Goal: Task Accomplishment & Management: Use online tool/utility

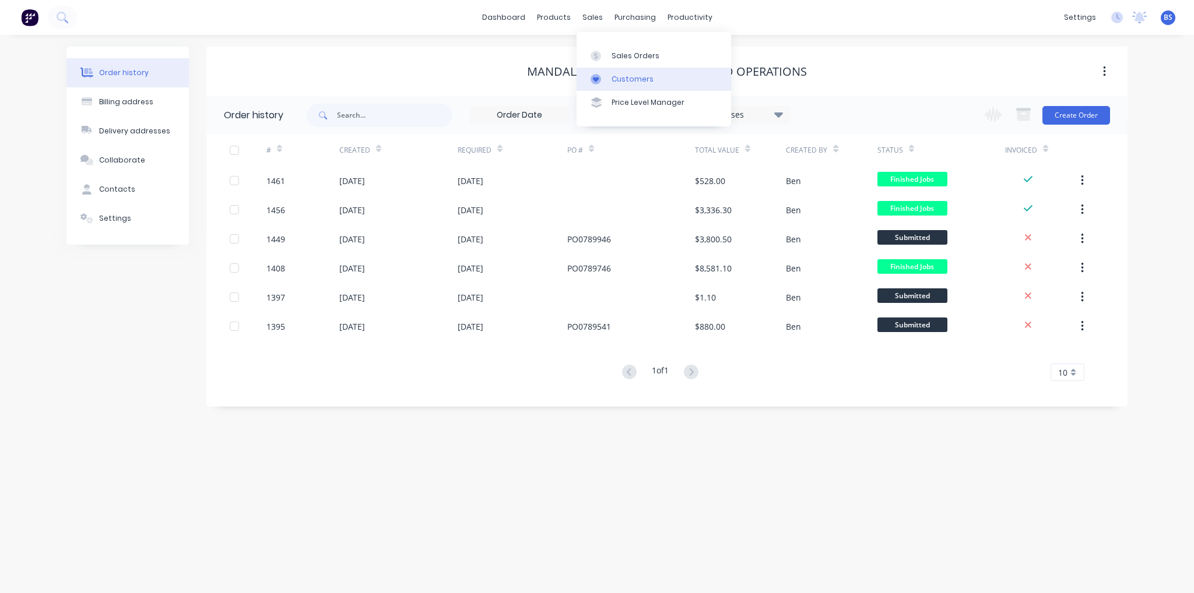
click at [604, 90] on link "Customers" at bounding box center [654, 79] width 154 height 23
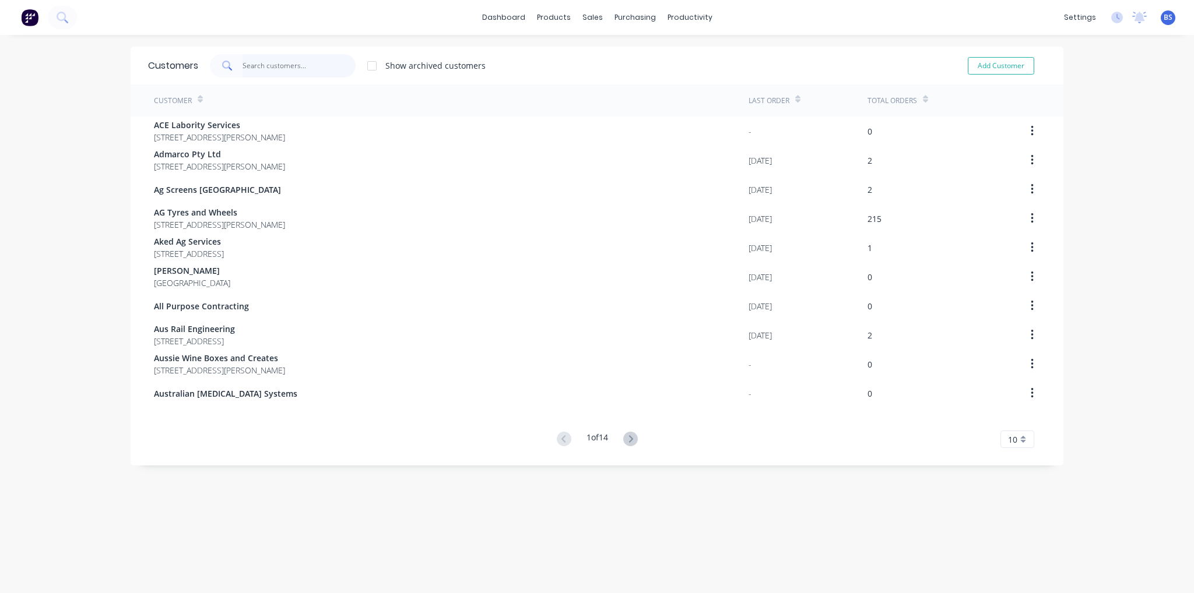
click at [273, 63] on input "text" at bounding box center [300, 65] width 114 height 23
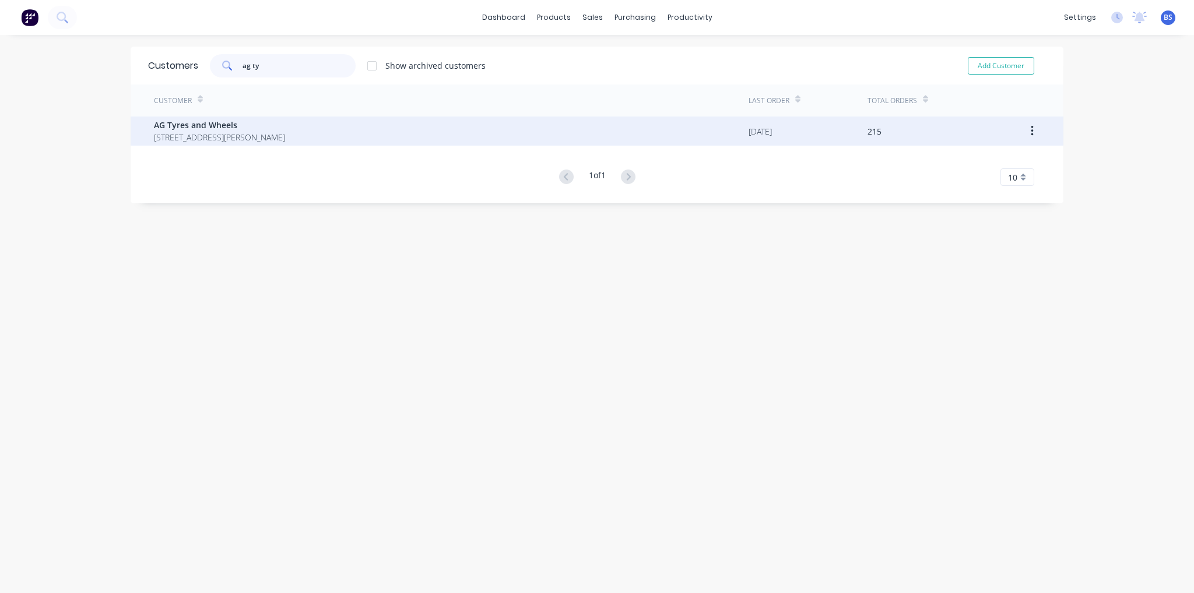
type input "ag ty"
click at [270, 129] on span "AG Tyres and Wheels" at bounding box center [219, 125] width 131 height 12
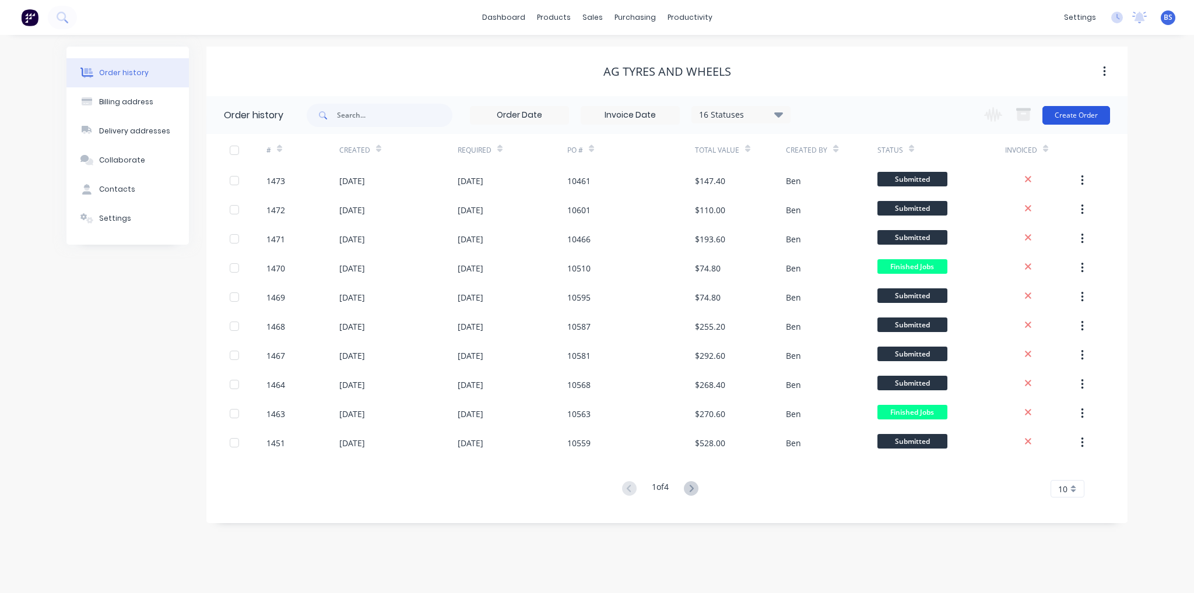
click at [1107, 120] on button "Create Order" at bounding box center [1076, 115] width 68 height 19
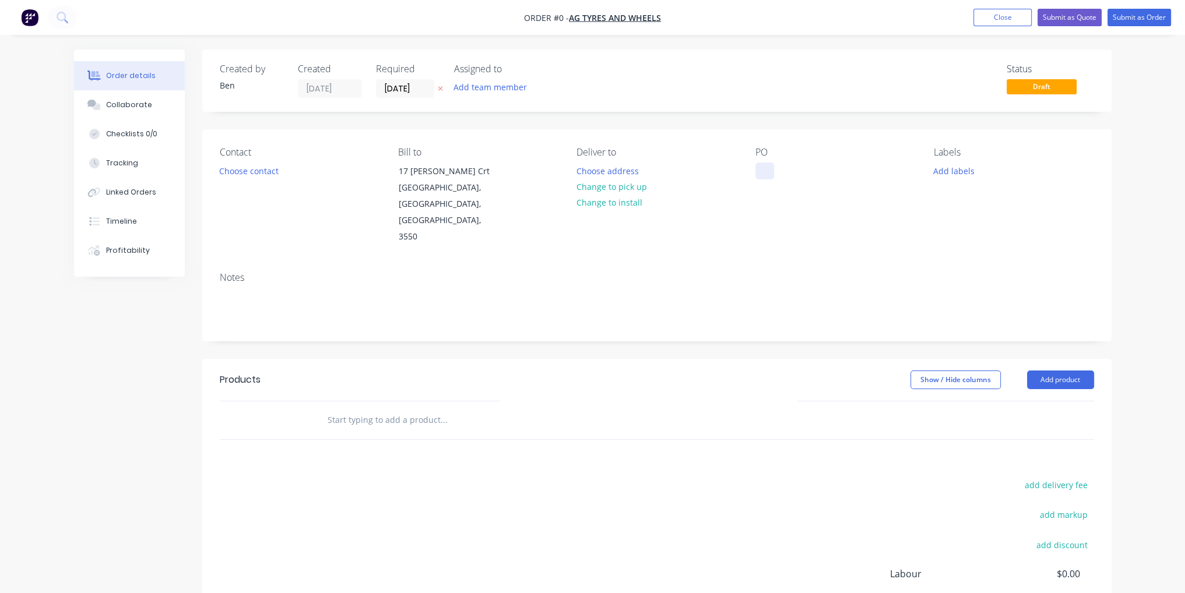
click at [765, 164] on div at bounding box center [765, 171] width 19 height 17
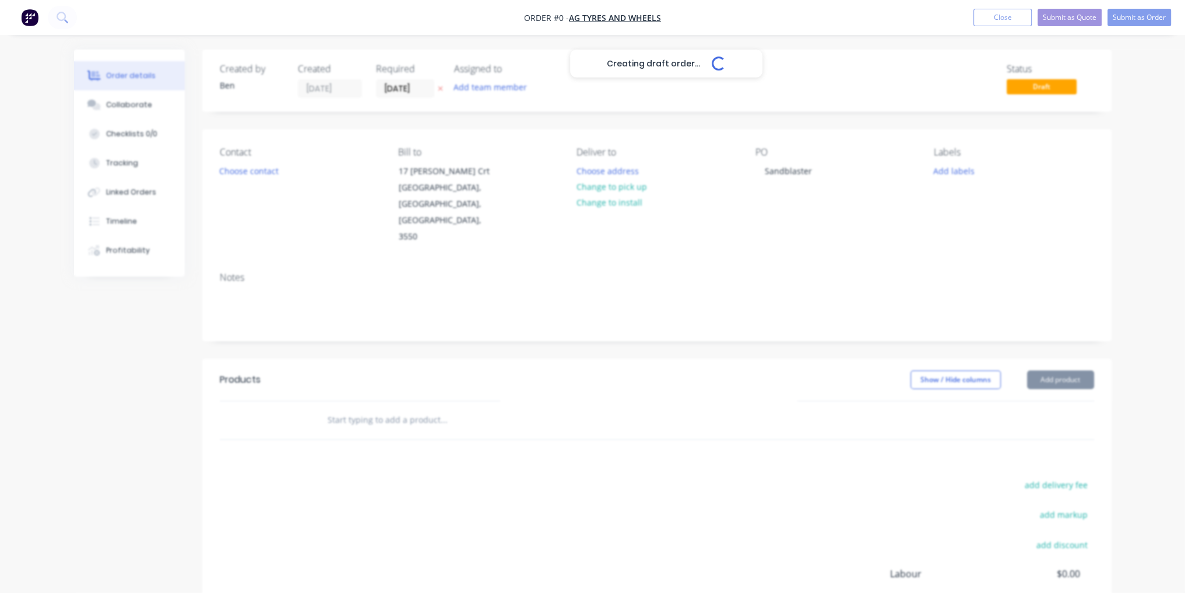
click at [821, 303] on div "Creating draft order... Loading... Order details Collaborate Checklists 0/0 Tra…" at bounding box center [592, 394] width 1061 height 688
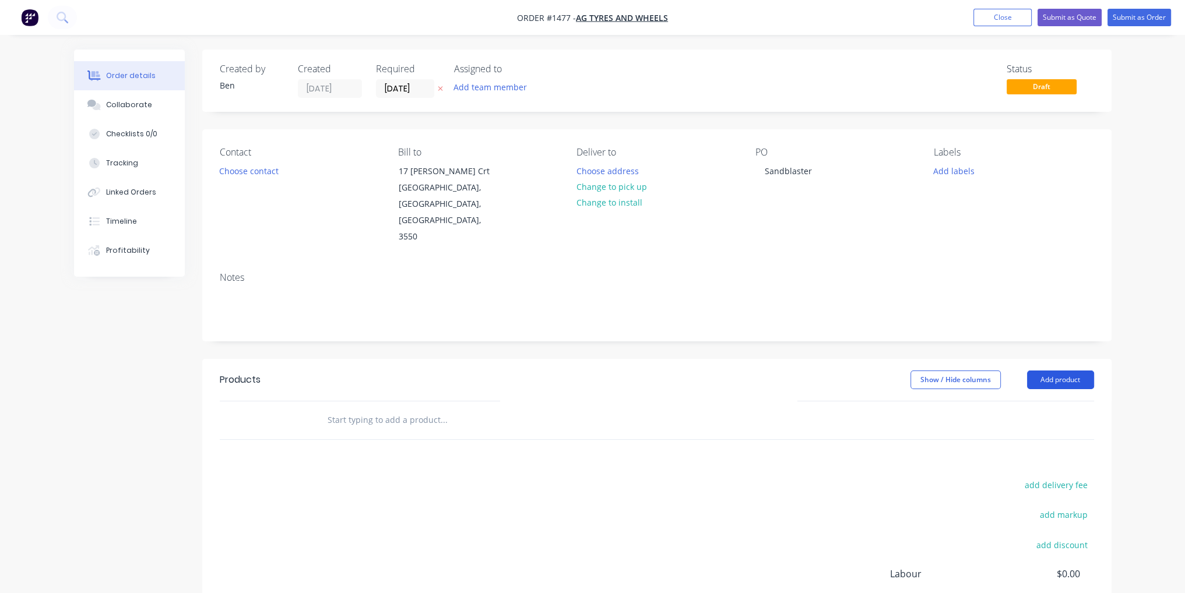
click at [1087, 371] on button "Add product" at bounding box center [1060, 380] width 67 height 19
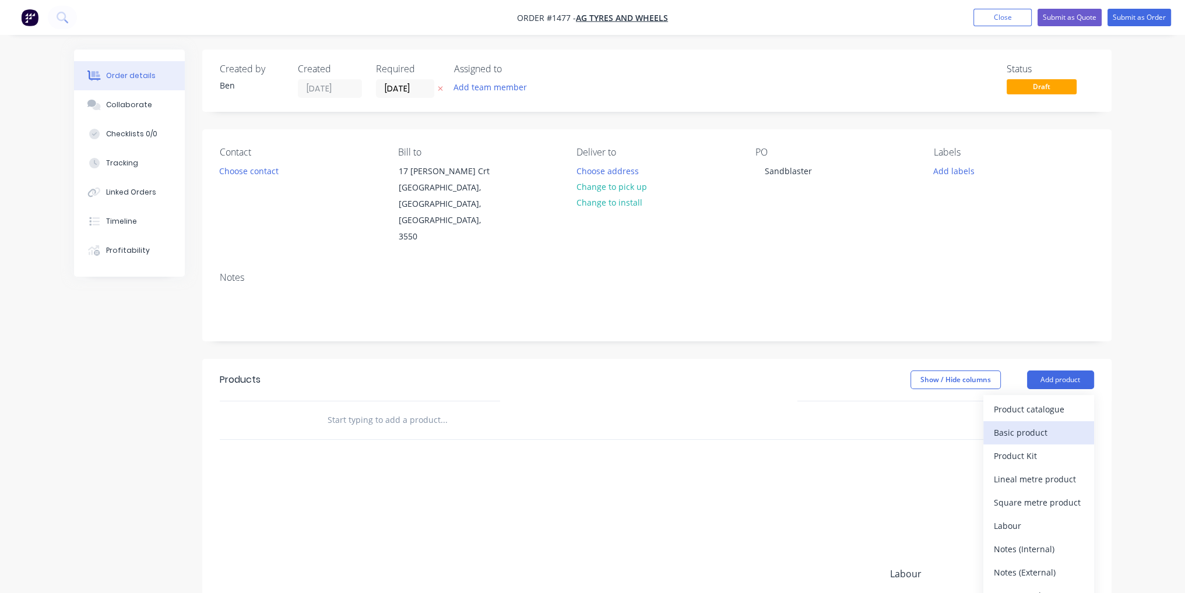
click at [1059, 424] on div "Basic product" at bounding box center [1039, 432] width 90 height 17
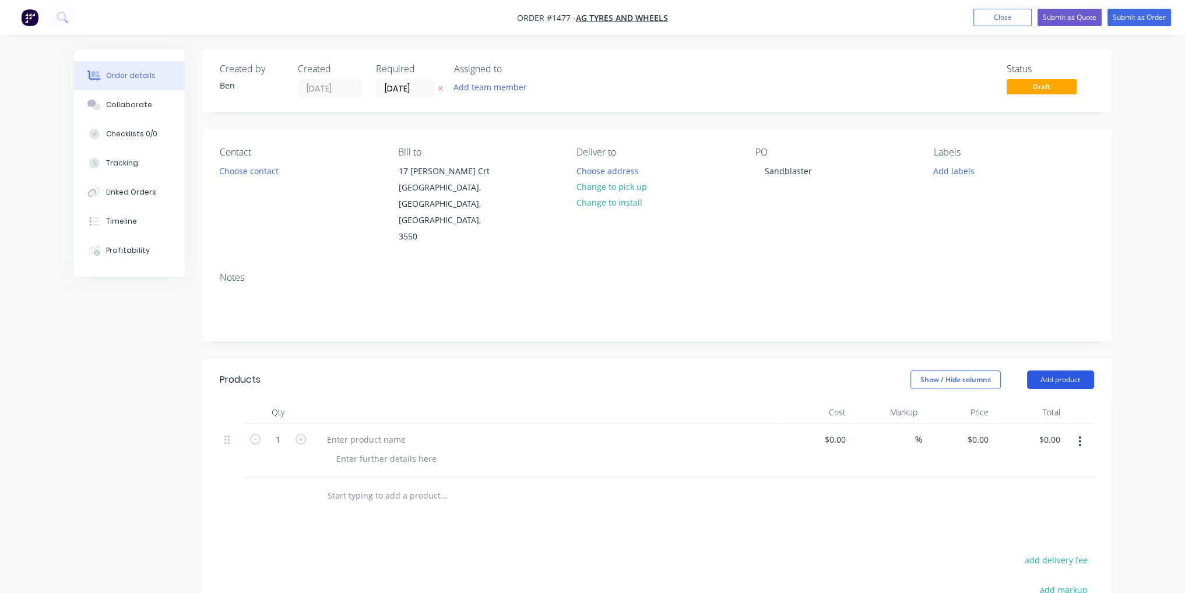
click at [1074, 371] on button "Add product" at bounding box center [1060, 380] width 67 height 19
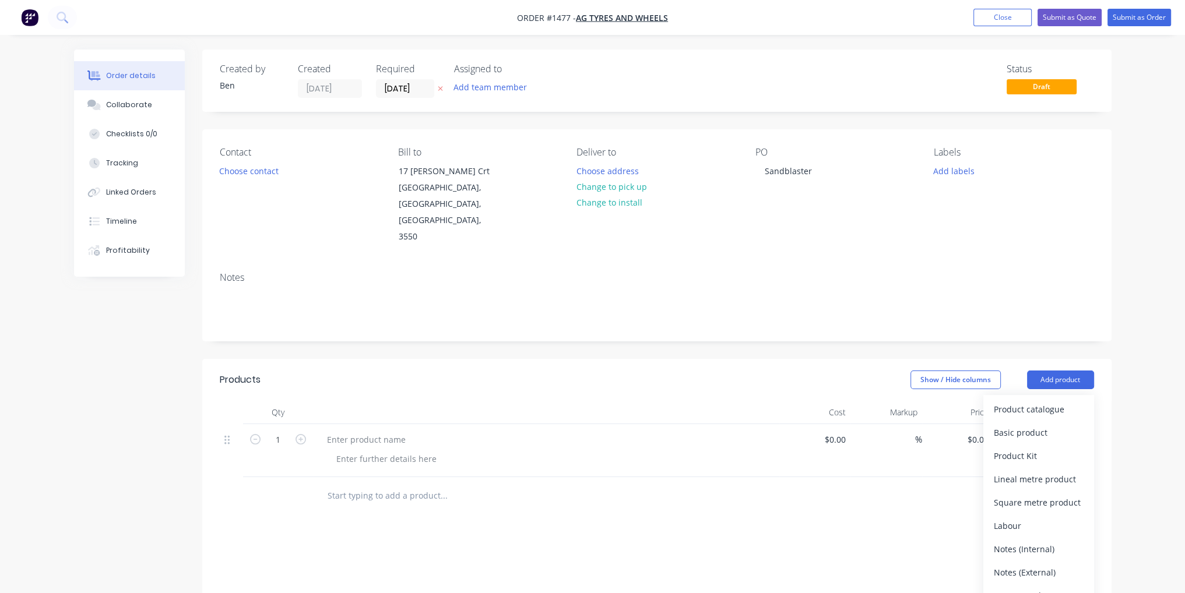
click at [1061, 424] on div "Basic product" at bounding box center [1039, 432] width 90 height 17
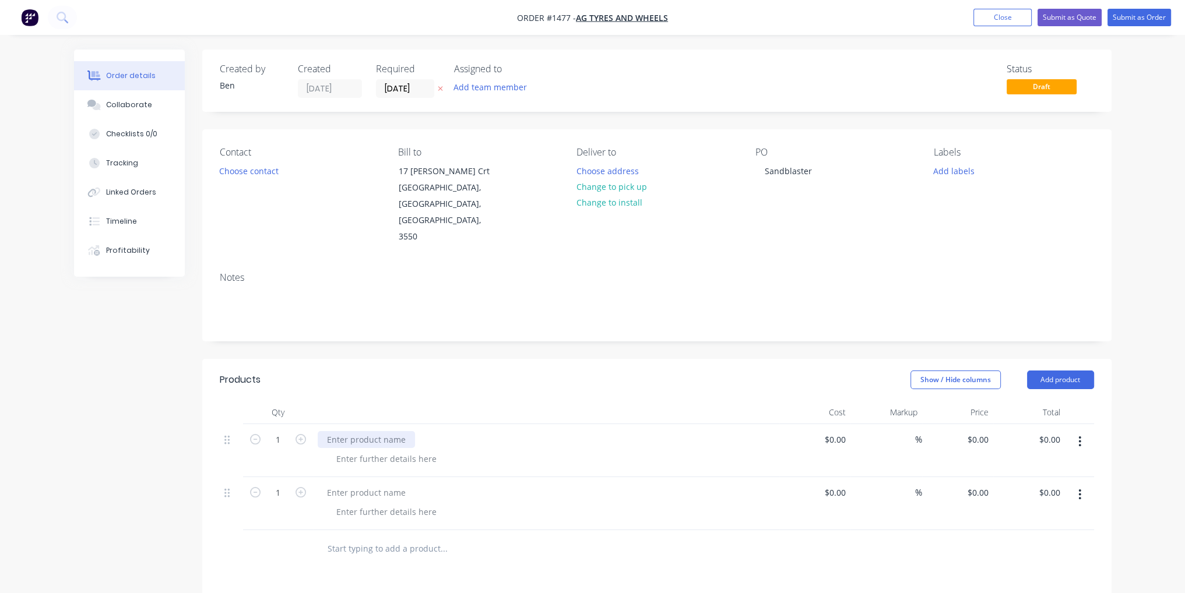
click at [338, 431] on div at bounding box center [366, 439] width 97 height 17
click at [392, 431] on div "Replace bearings in hub assembly" at bounding box center [394, 439] width 153 height 17
click at [828, 424] on div "$0.00" at bounding box center [815, 450] width 72 height 53
type input "$1,282.00"
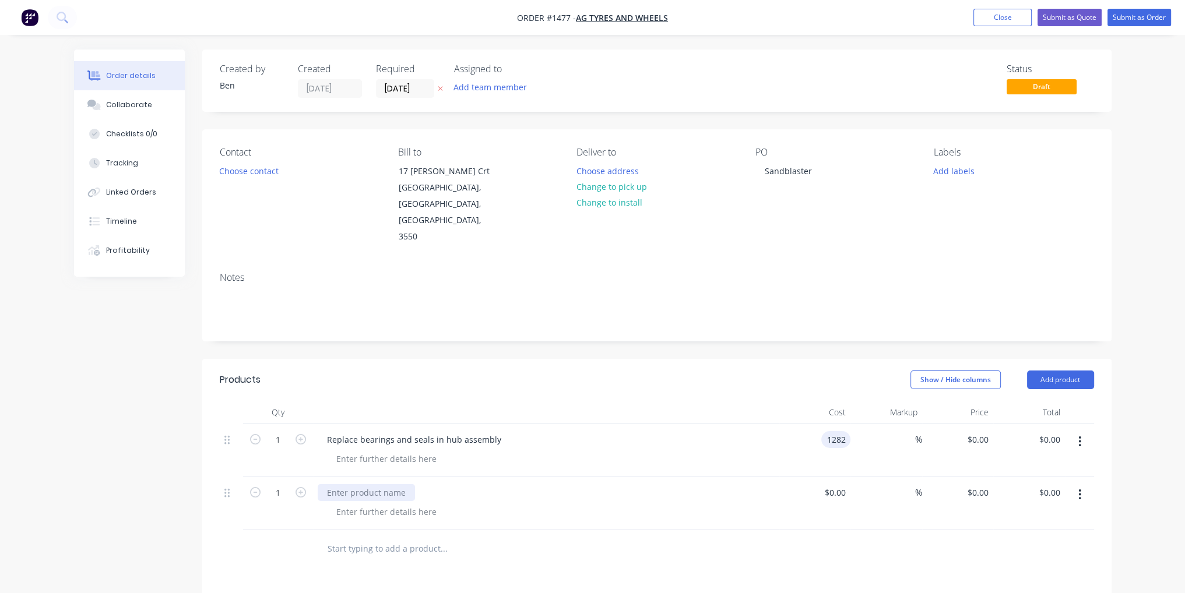
type input "$1,282.00"
click at [410, 484] on div at bounding box center [366, 492] width 97 height 17
click at [371, 484] on div at bounding box center [366, 492] width 97 height 17
click at [304, 487] on icon "button" at bounding box center [301, 492] width 10 height 10
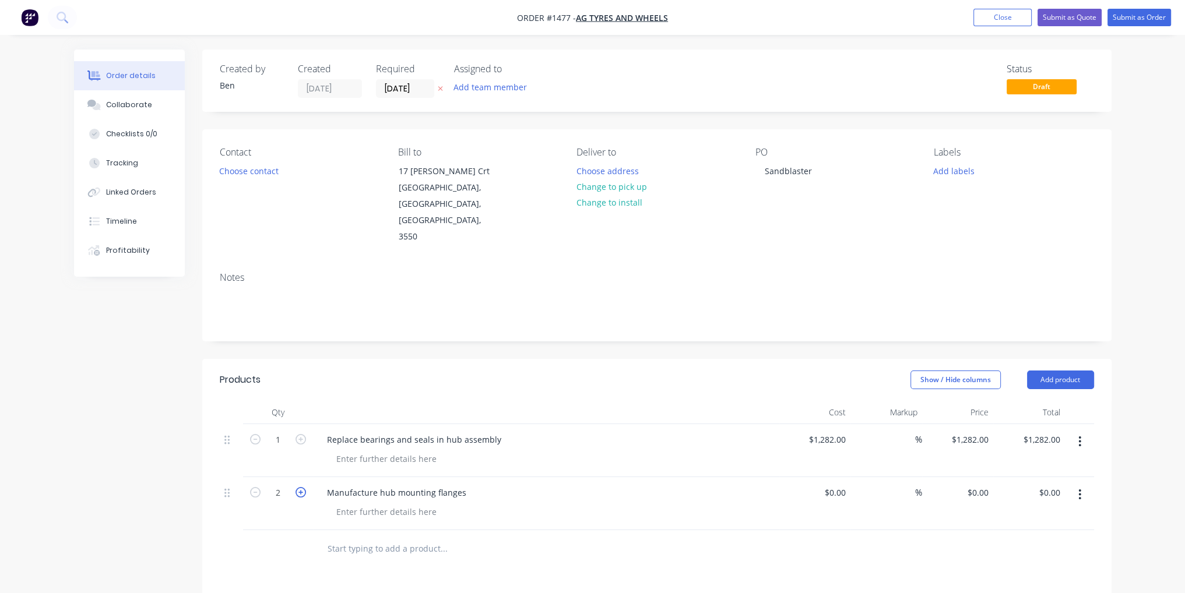
type input "3"
click at [831, 477] on div "$0.00" at bounding box center [815, 503] width 72 height 53
type input "$358.00"
type input "$1,074.00"
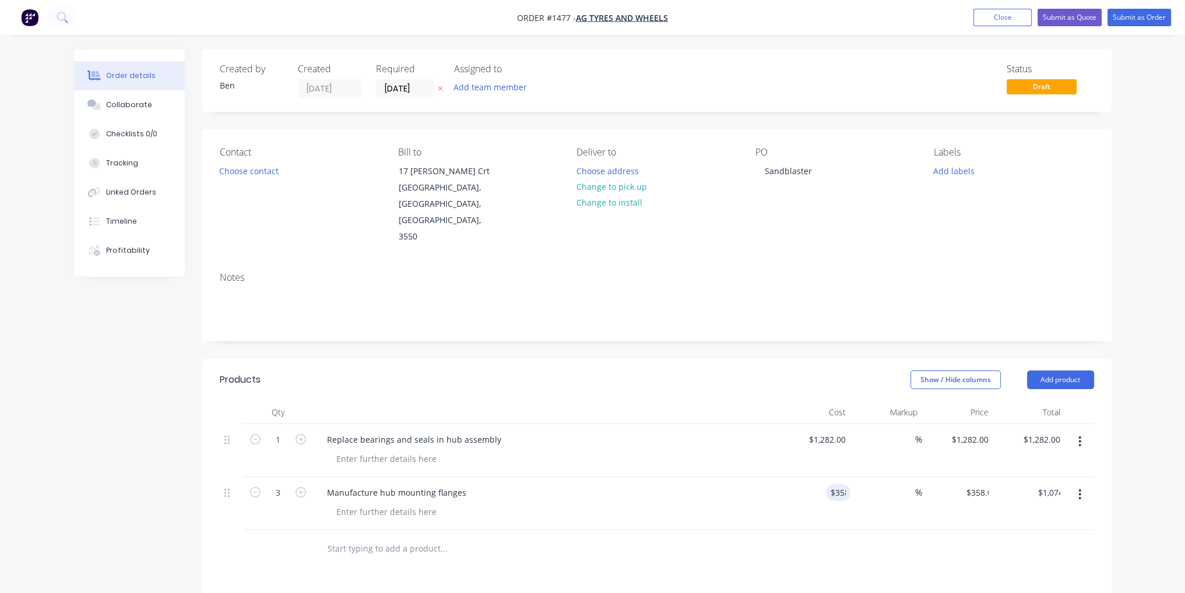
click at [809, 530] on div at bounding box center [657, 549] width 874 height 38
click at [497, 431] on div "Replace bearings and seals in hub assembly" at bounding box center [414, 439] width 193 height 17
click at [498, 431] on div "Replace bearings and seals in hub assembly," at bounding box center [415, 439] width 195 height 17
click at [833, 431] on input "1282" at bounding box center [829, 439] width 43 height 17
type input "$1,382.00"
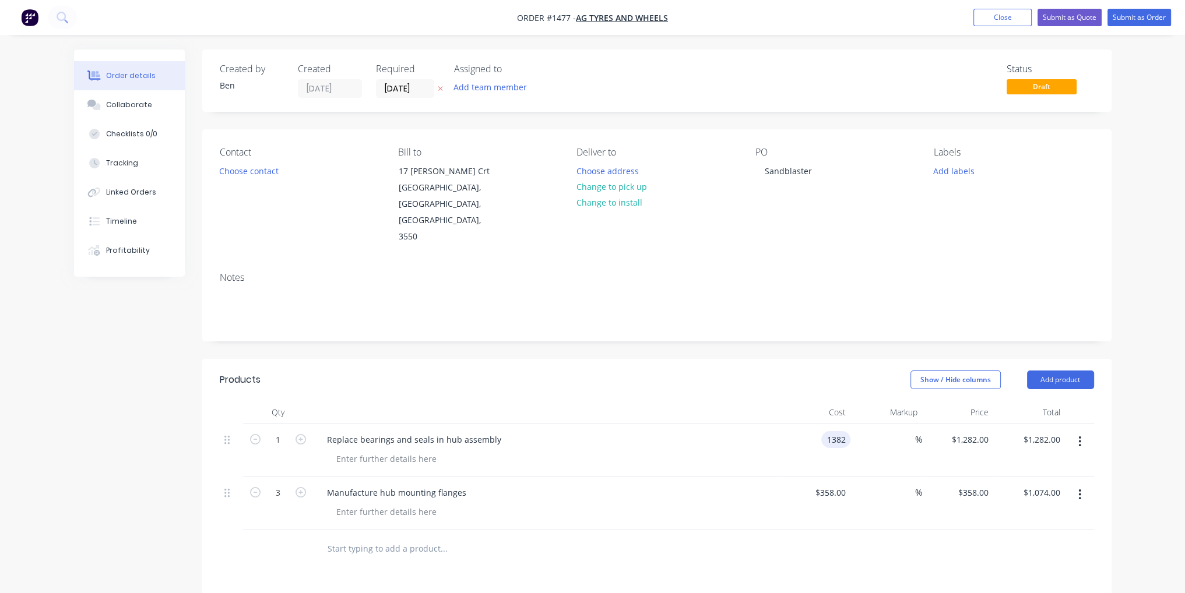
type input "$1,382.00"
click at [866, 426] on div "%" at bounding box center [887, 450] width 72 height 53
click at [1136, 19] on button "Submit as Order" at bounding box center [1140, 17] width 64 height 17
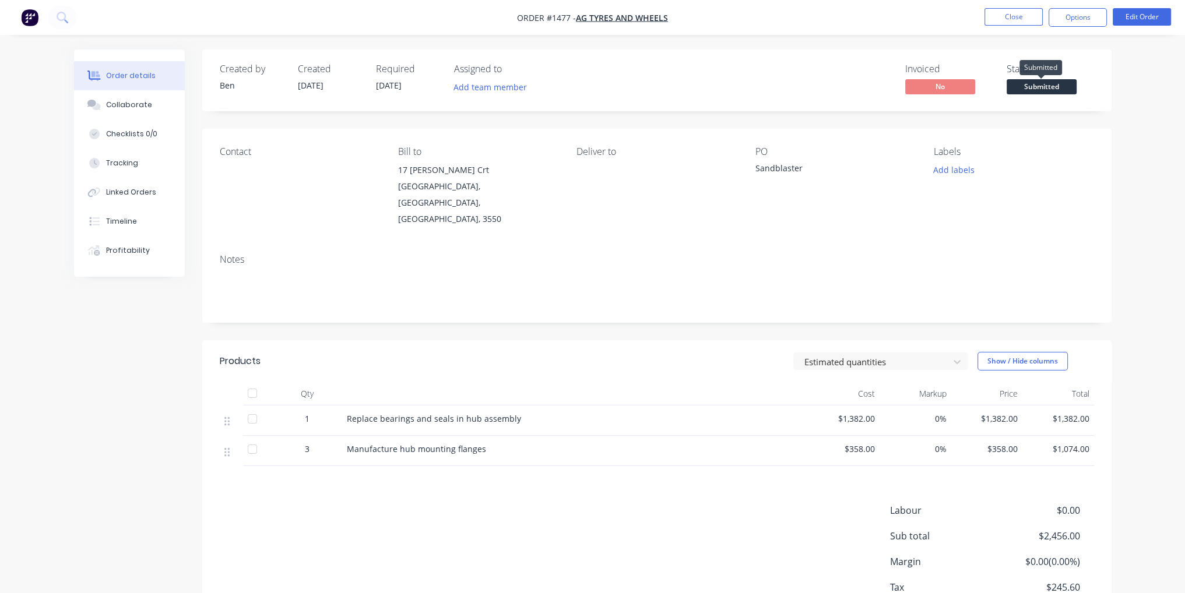
click at [1047, 87] on span "Submitted" at bounding box center [1042, 86] width 70 height 15
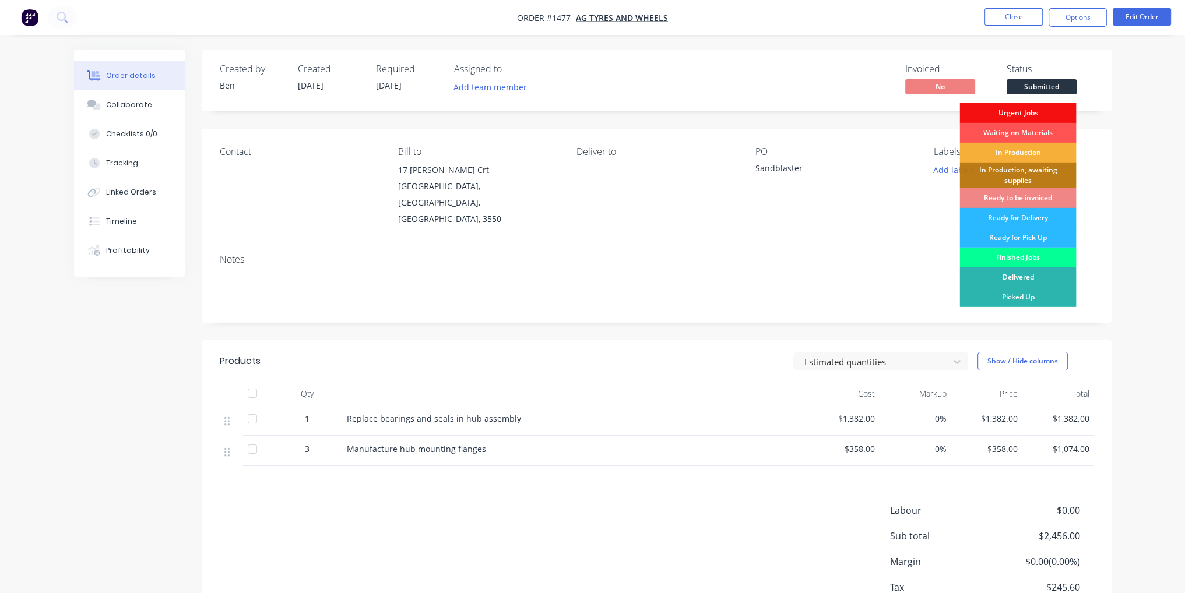
click at [1037, 262] on div "Finished Jobs" at bounding box center [1018, 258] width 117 height 20
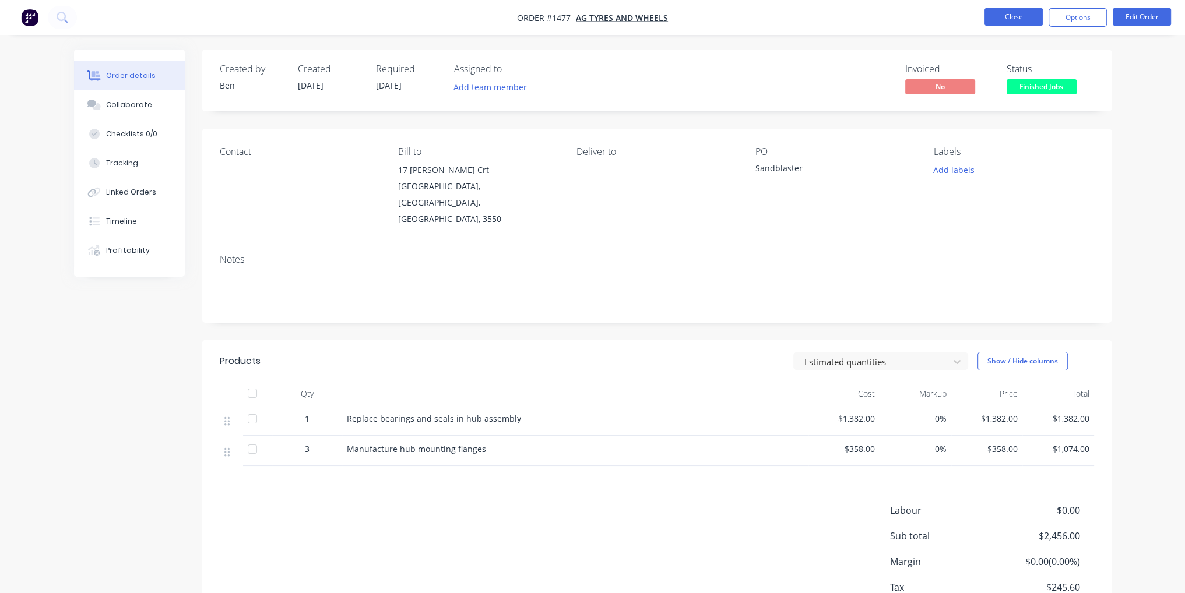
click at [1018, 22] on button "Close" at bounding box center [1014, 16] width 58 height 17
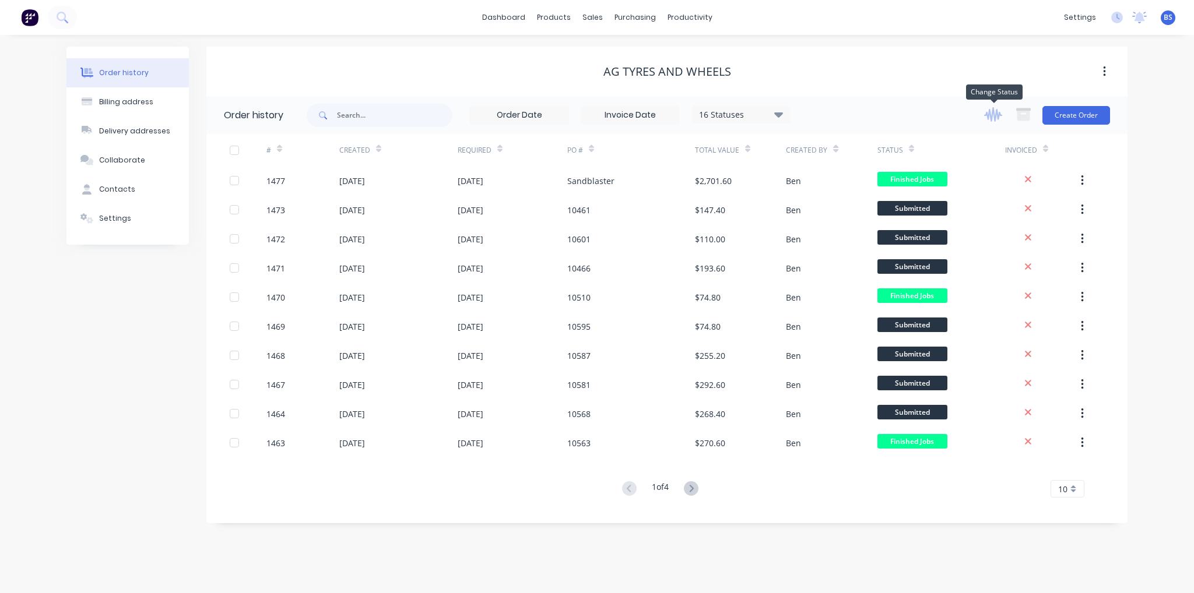
click at [995, 111] on icon "button" at bounding box center [993, 114] width 18 height 15
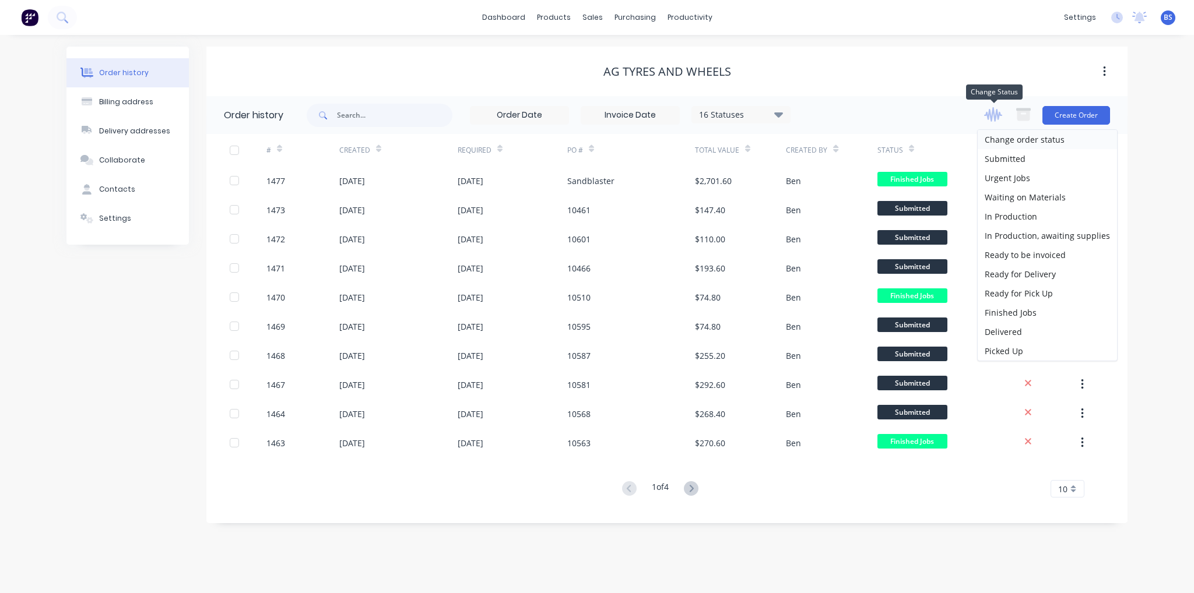
click at [995, 111] on icon "button" at bounding box center [993, 114] width 18 height 15
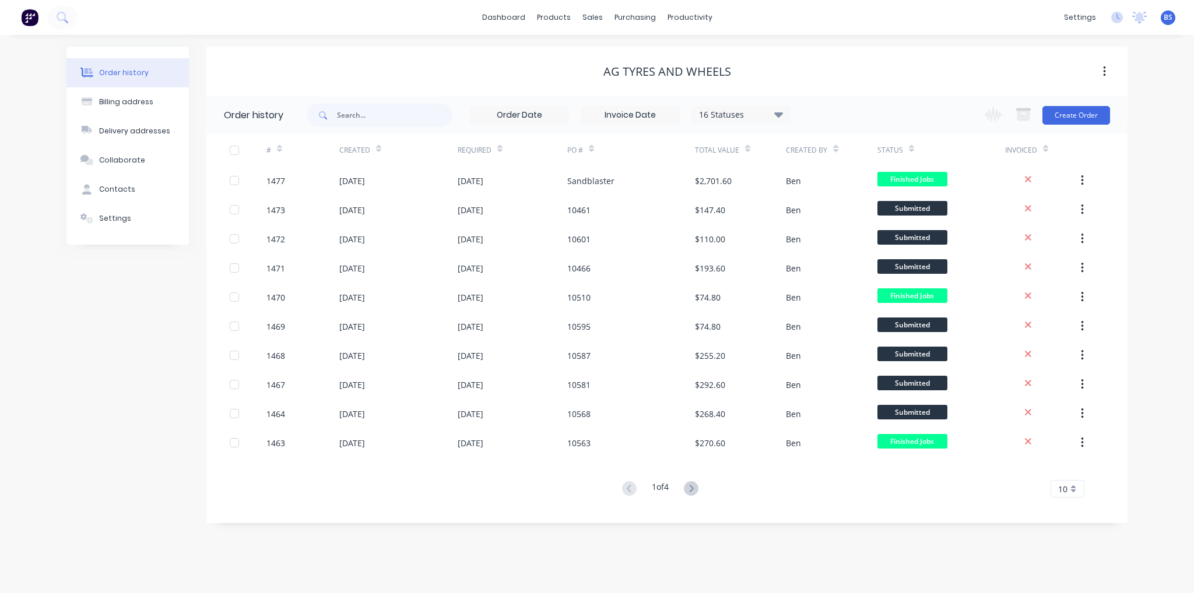
click at [944, 101] on div "16 Statuses Invoice Status Invoiced Not Invoiced Partial Order Status All Archi…" at bounding box center [717, 115] width 821 height 38
click at [676, 82] on link "Customers" at bounding box center [654, 79] width 154 height 23
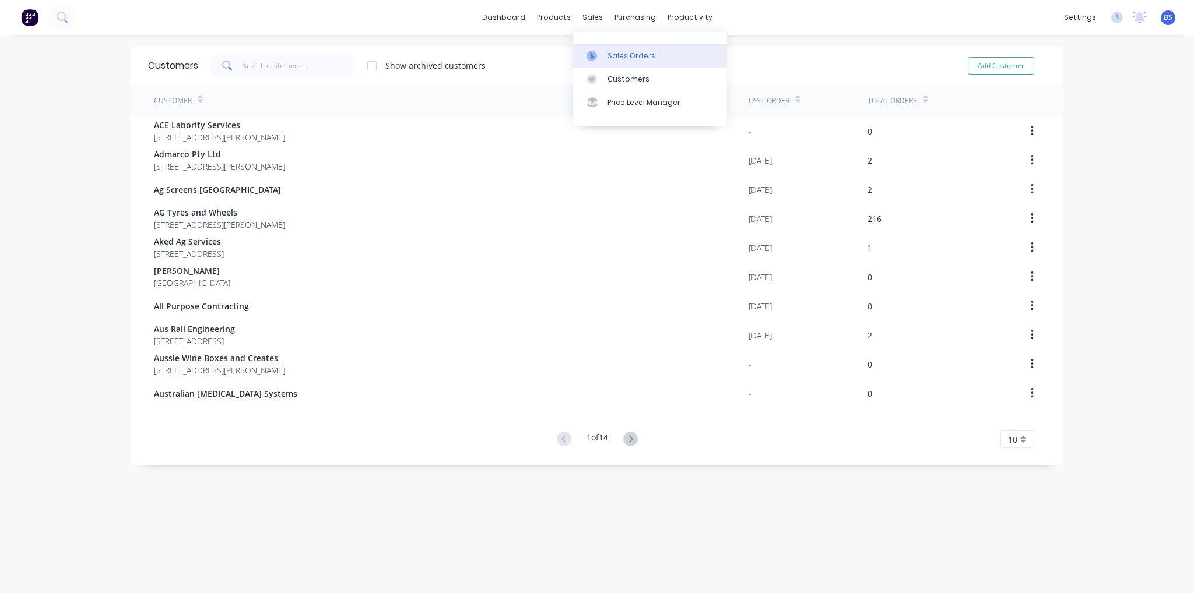
click at [607, 52] on div "Sales Orders" at bounding box center [631, 56] width 48 height 10
